Goal: Information Seeking & Learning: Learn about a topic

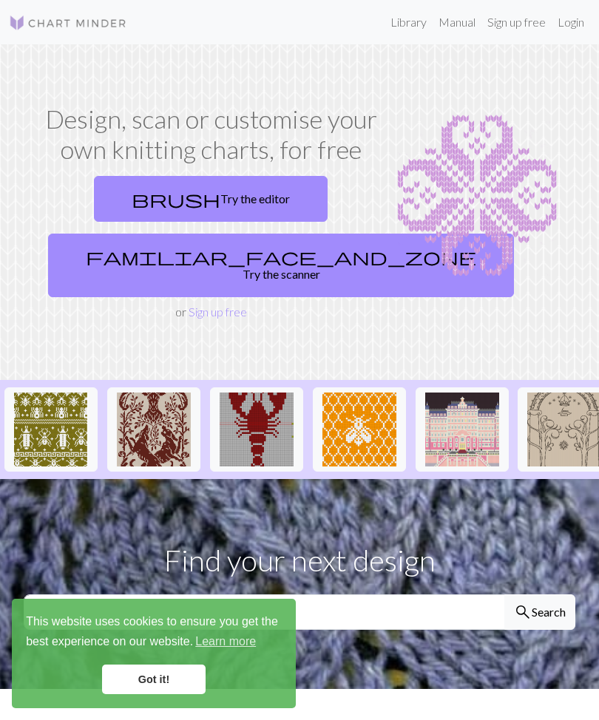
click at [179, 673] on link "Got it!" at bounding box center [154, 680] width 104 height 30
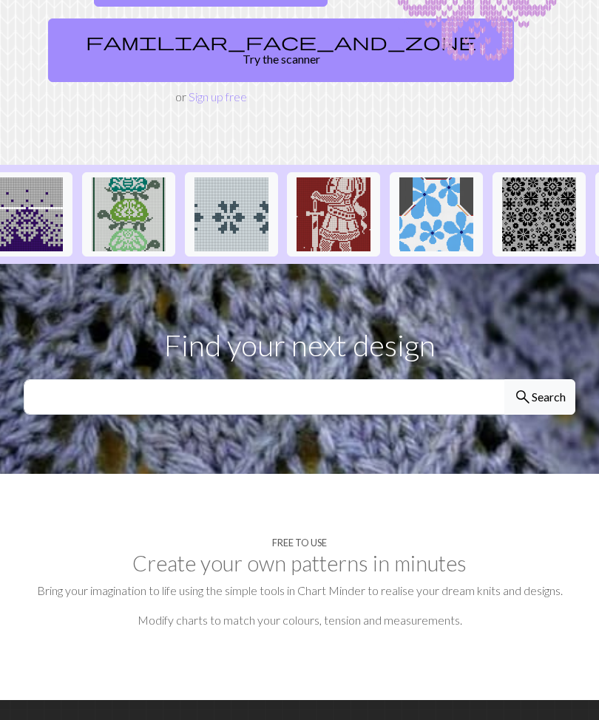
scroll to position [0, 1156]
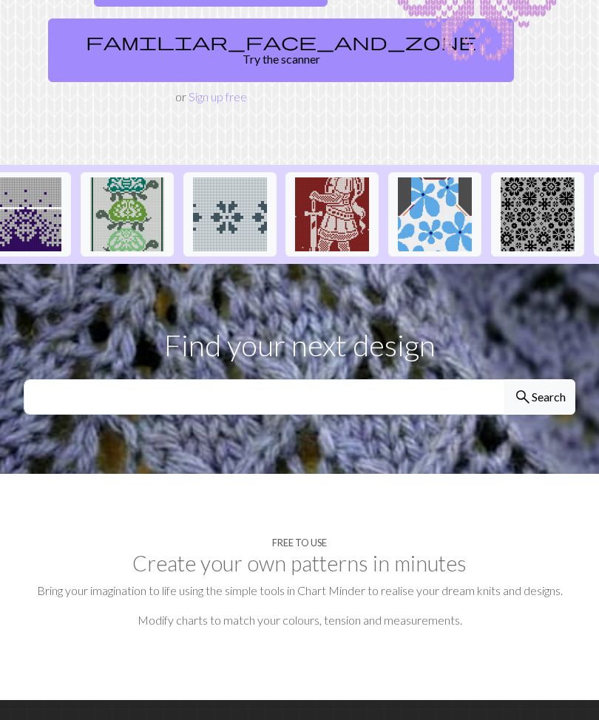
click at [441, 210] on img at bounding box center [435, 215] width 74 height 74
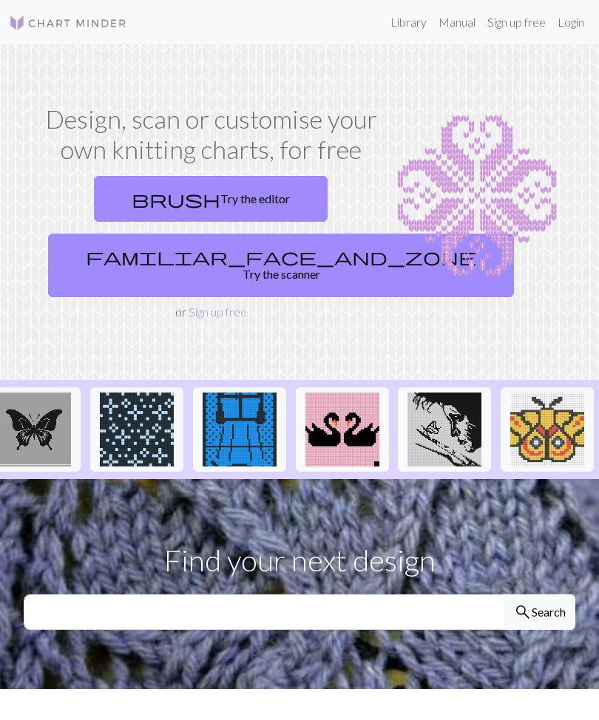
scroll to position [0, 1967]
click at [433, 600] on input "text" at bounding box center [264, 612] width 481 height 35
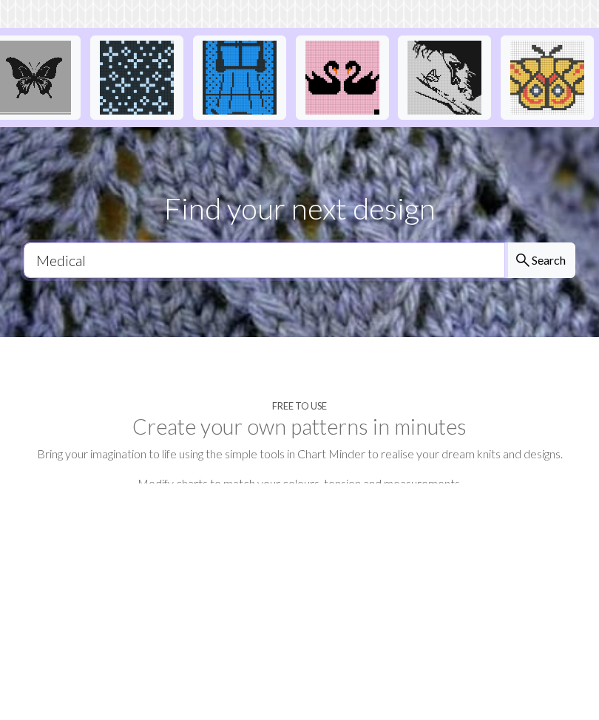
type input "Medical"
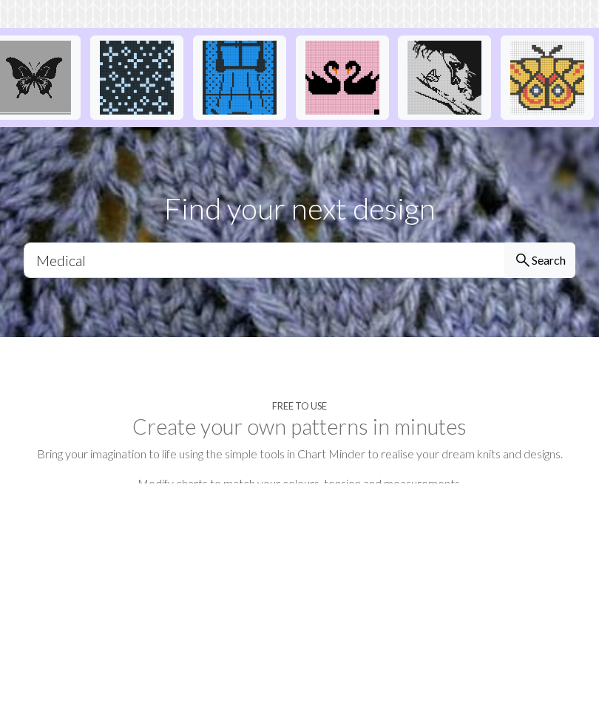
click at [547, 480] on button "search Search" at bounding box center [539, 497] width 71 height 35
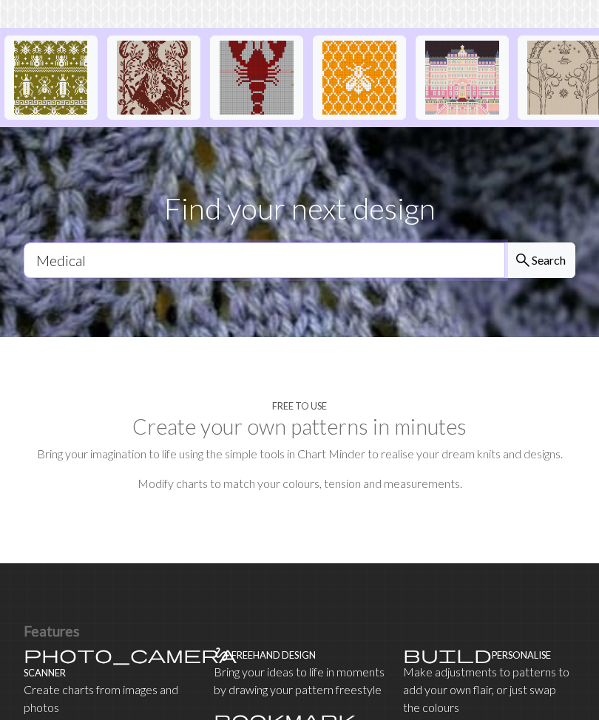
click at [464, 248] on input "Medical" at bounding box center [264, 260] width 481 height 35
type input "M"
type input "Legal"
click at [539, 243] on button "search Search" at bounding box center [539, 260] width 71 height 35
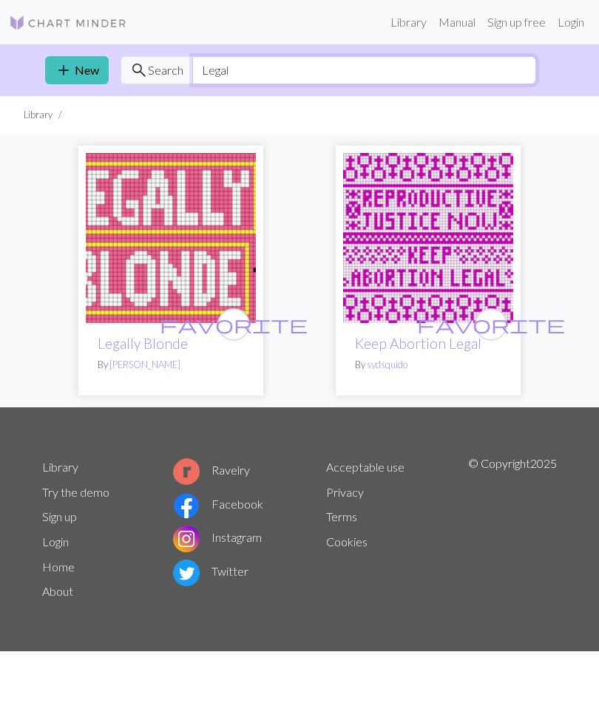
click at [260, 68] on input "Legal" at bounding box center [364, 70] width 344 height 28
type input "L"
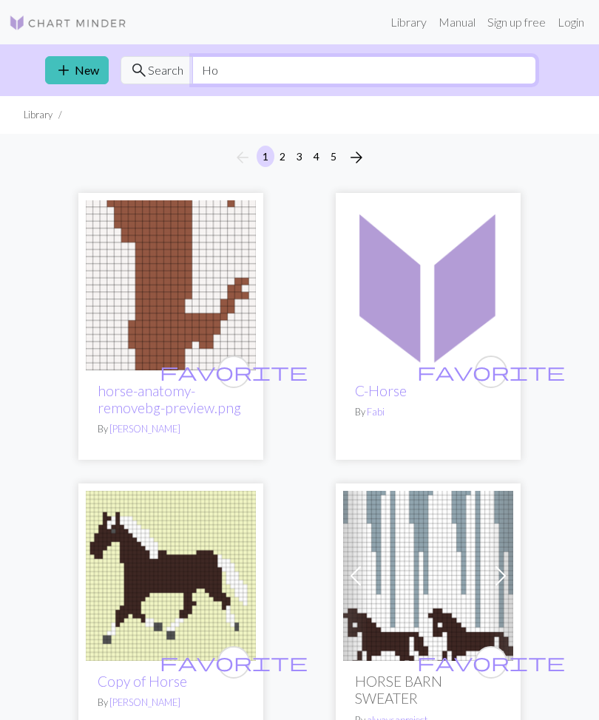
type input "H"
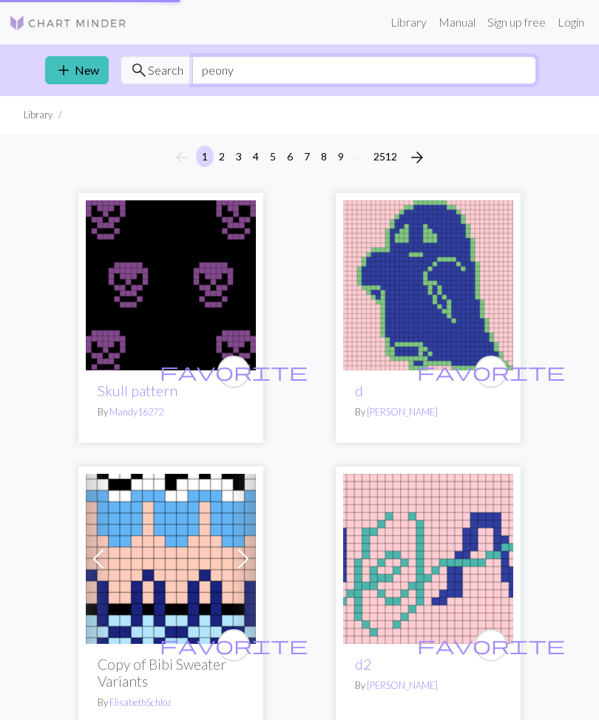
type input "peony"
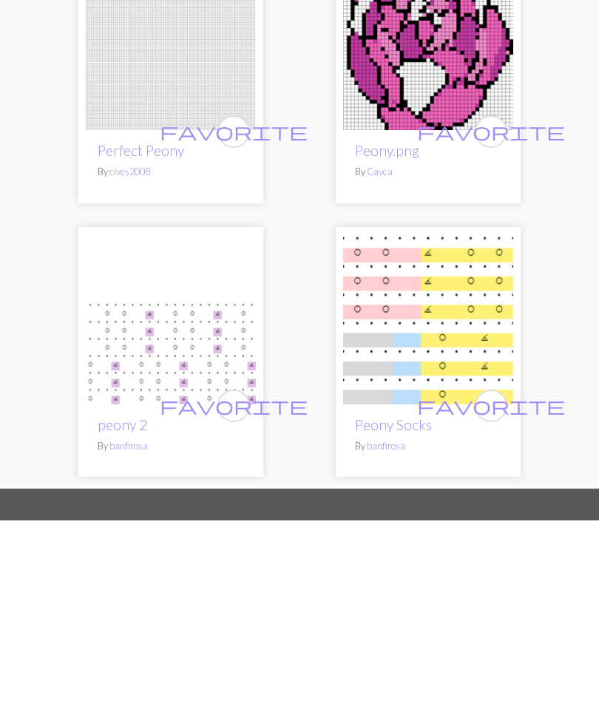
scroll to position [272, 0]
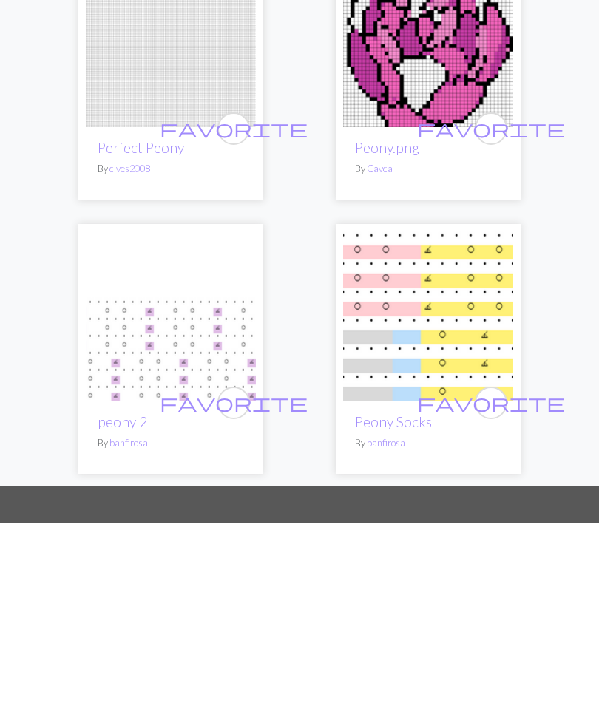
click at [414, 611] on link "Peony Socks" at bounding box center [393, 619] width 77 height 17
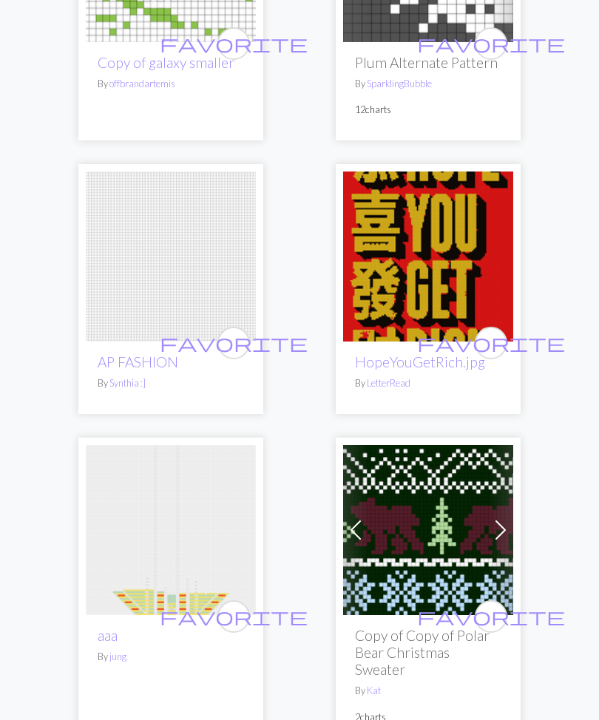
scroll to position [5193, 0]
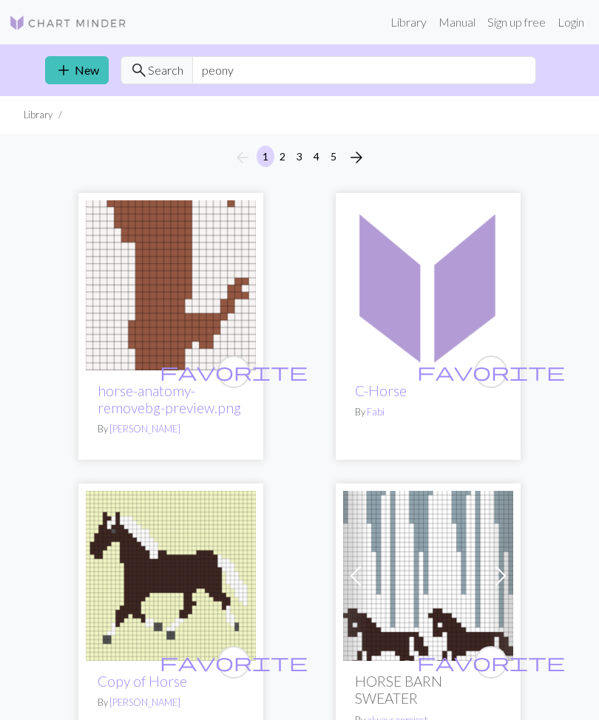
click at [412, 14] on link "Library" at bounding box center [409, 22] width 48 height 30
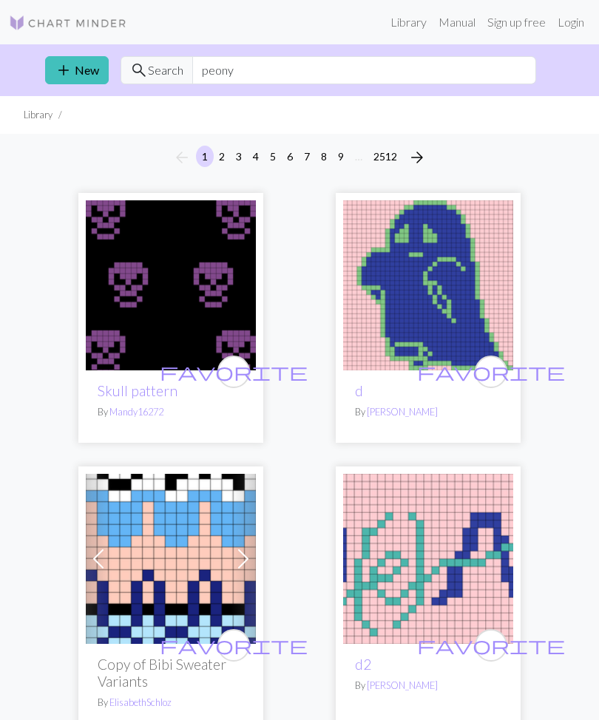
click at [467, 18] on link "Manual" at bounding box center [457, 22] width 49 height 30
click at [64, 20] on img at bounding box center [68, 23] width 118 height 18
